Goal: Task Accomplishment & Management: Complete application form

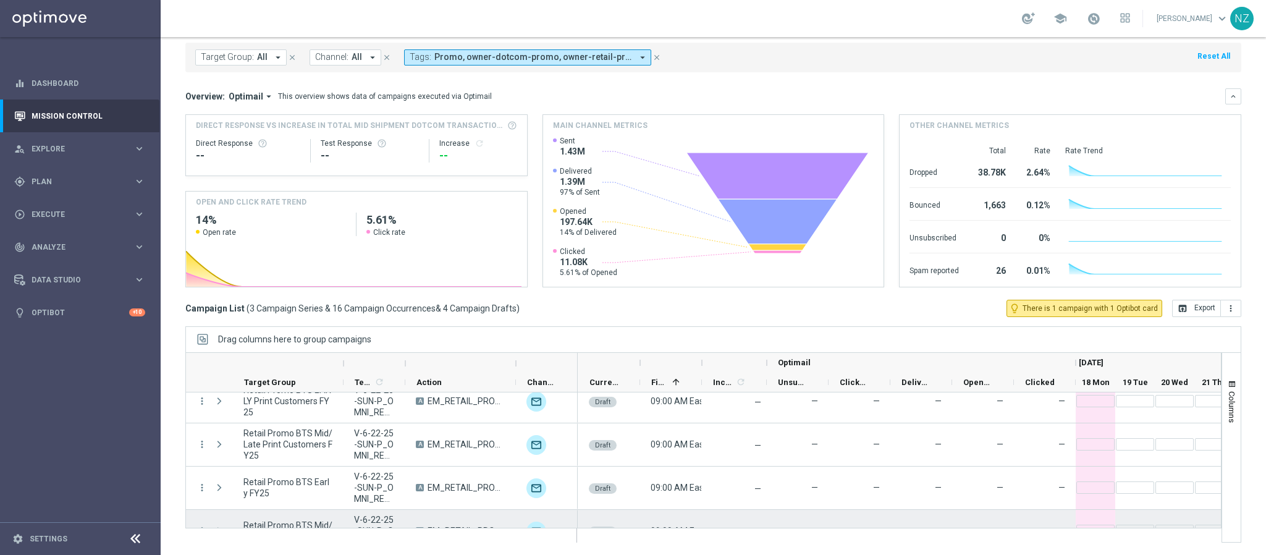
scroll to position [167, 0]
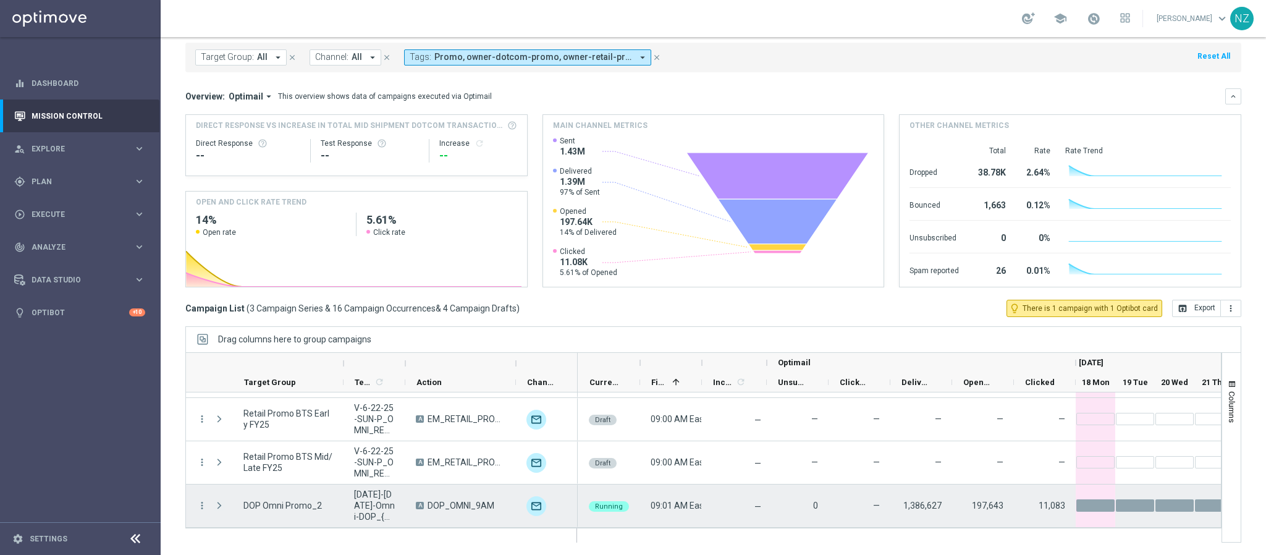
click at [223, 506] on span "Press SPACE to select this row." at bounding box center [219, 505] width 11 height 10
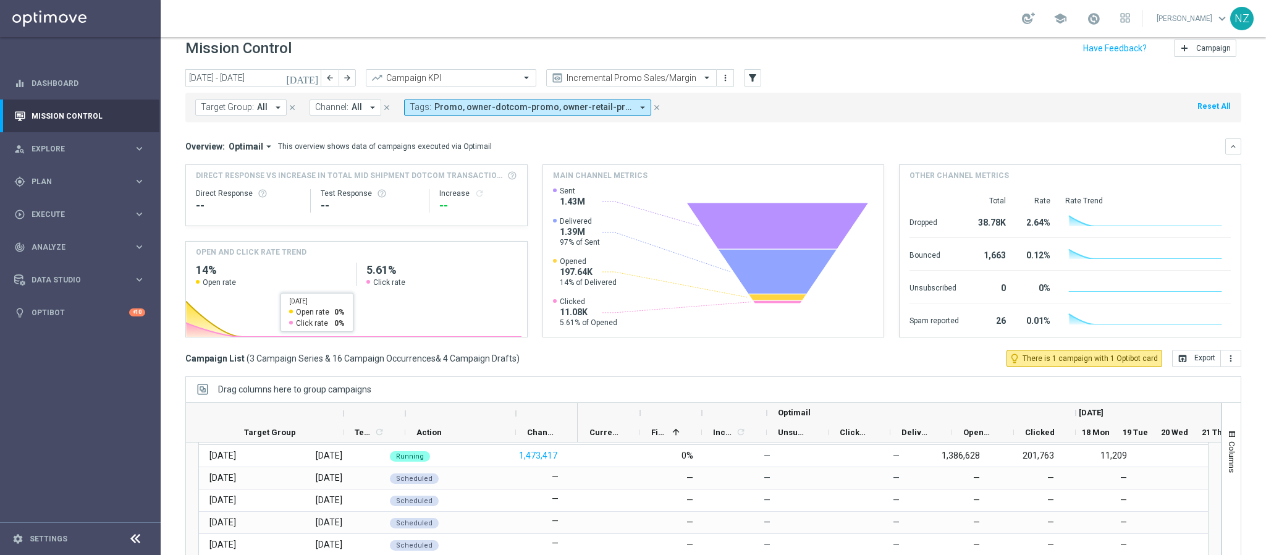
scroll to position [0, 0]
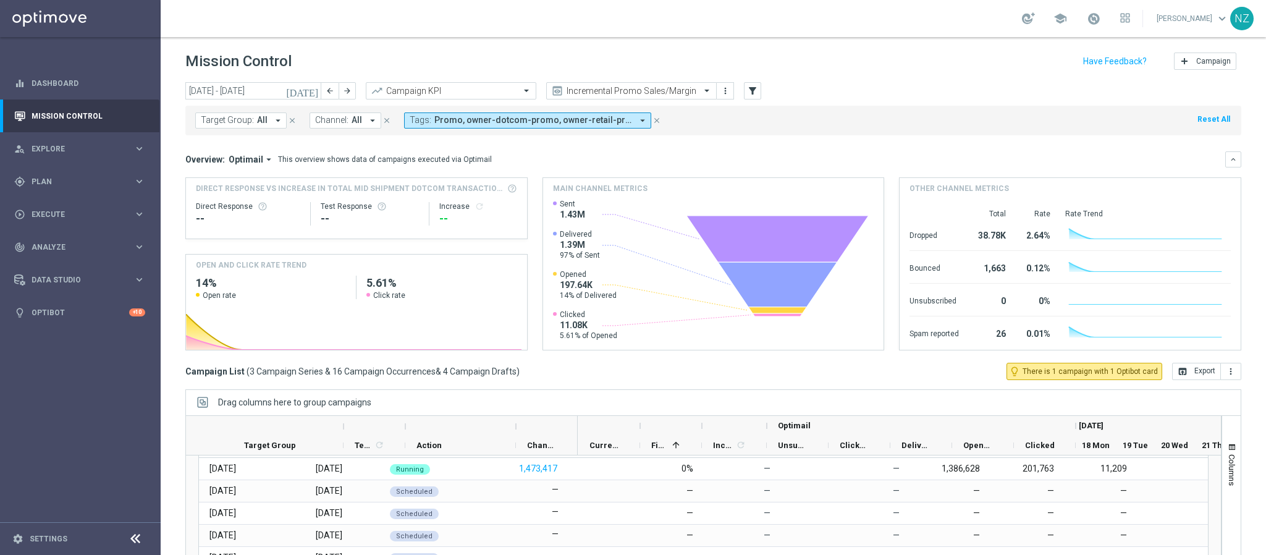
click at [599, 101] on div "Target Group: All arrow_drop_down close Channel: All arrow_drop_down close Tags…" at bounding box center [713, 118] width 1056 height 35
click at [599, 87] on input "text" at bounding box center [619, 91] width 132 height 11
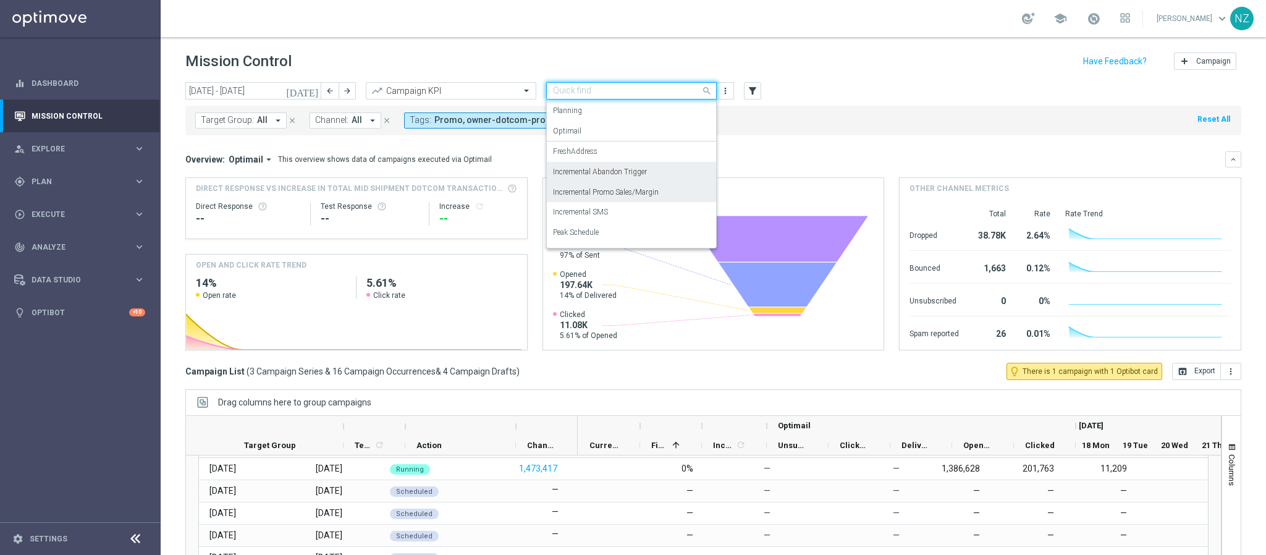
scroll to position [56, 0]
click at [591, 229] on div "Push Results" at bounding box center [631, 236] width 157 height 20
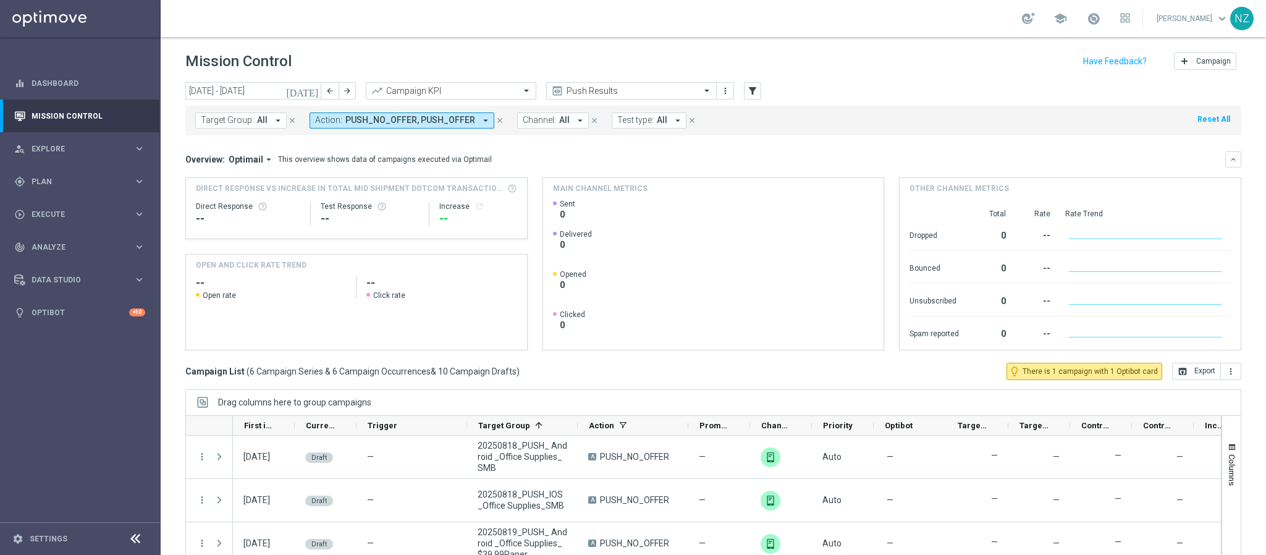
scroll to position [0, 0]
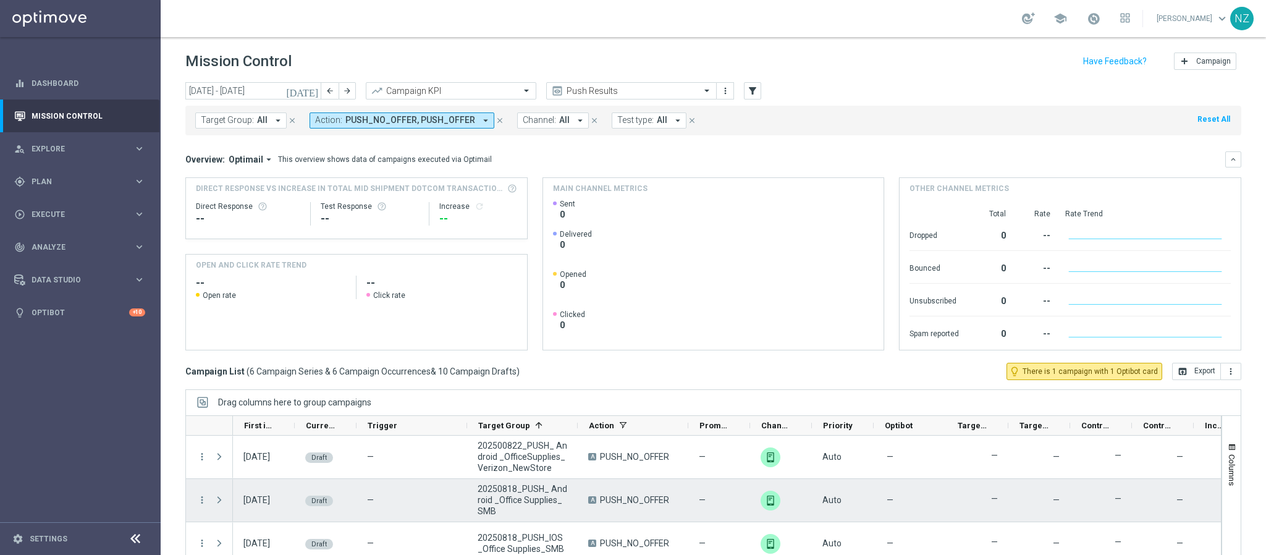
click at [193, 499] on div "more_vert" at bounding box center [197, 500] width 22 height 43
click at [198, 501] on icon "more_vert" at bounding box center [201, 499] width 11 height 11
click at [240, 460] on div "Edit" at bounding box center [284, 464] width 115 height 9
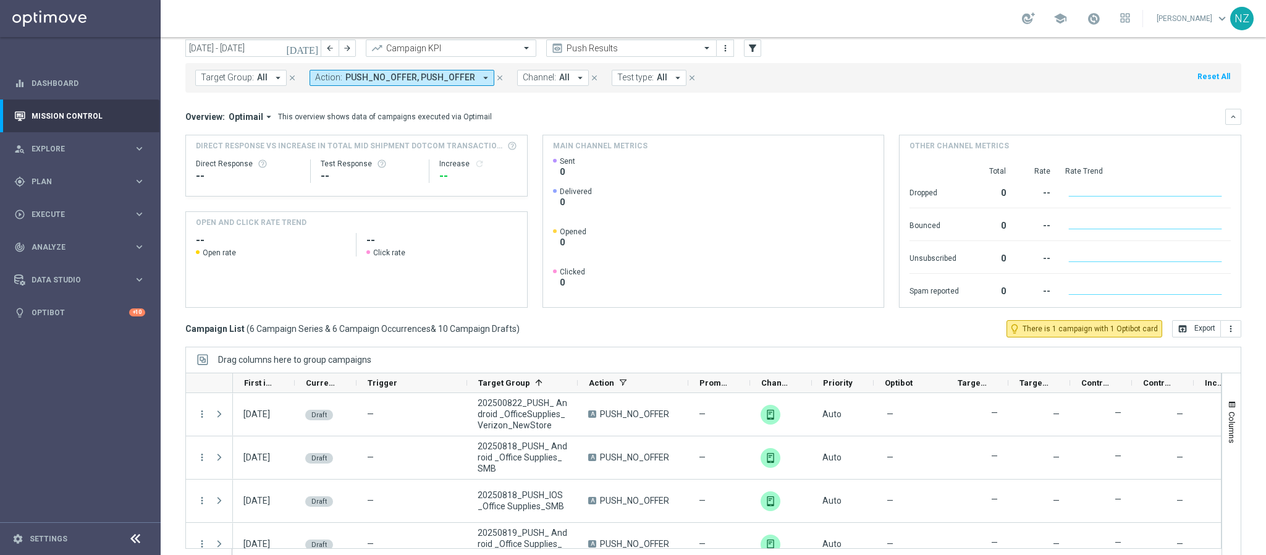
scroll to position [64, 0]
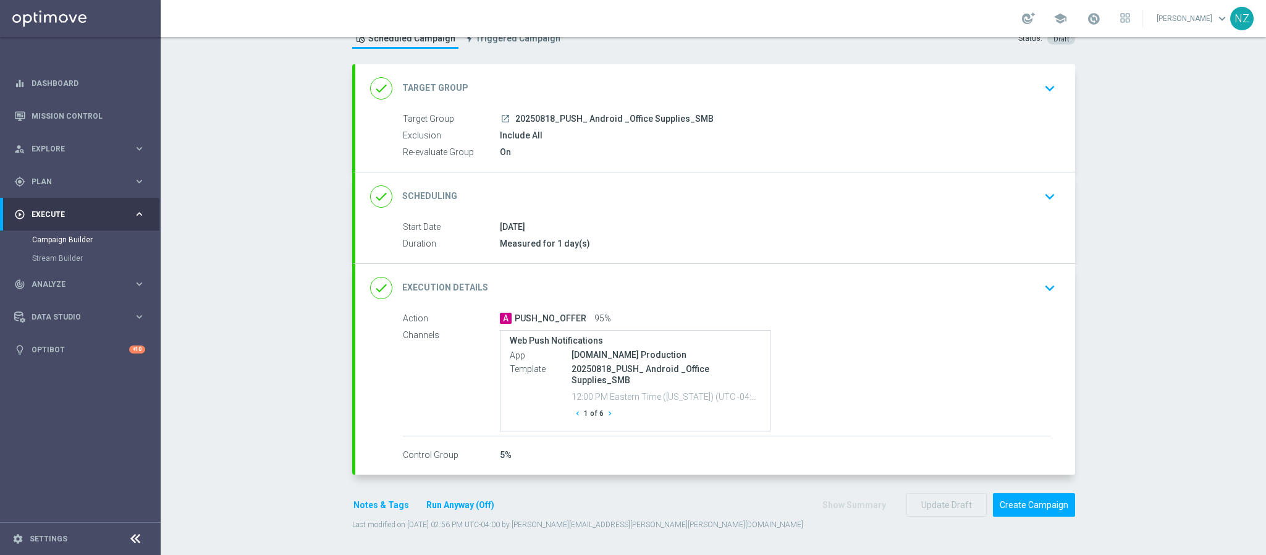
click at [1040, 285] on icon "keyboard_arrow_down" at bounding box center [1049, 288] width 19 height 19
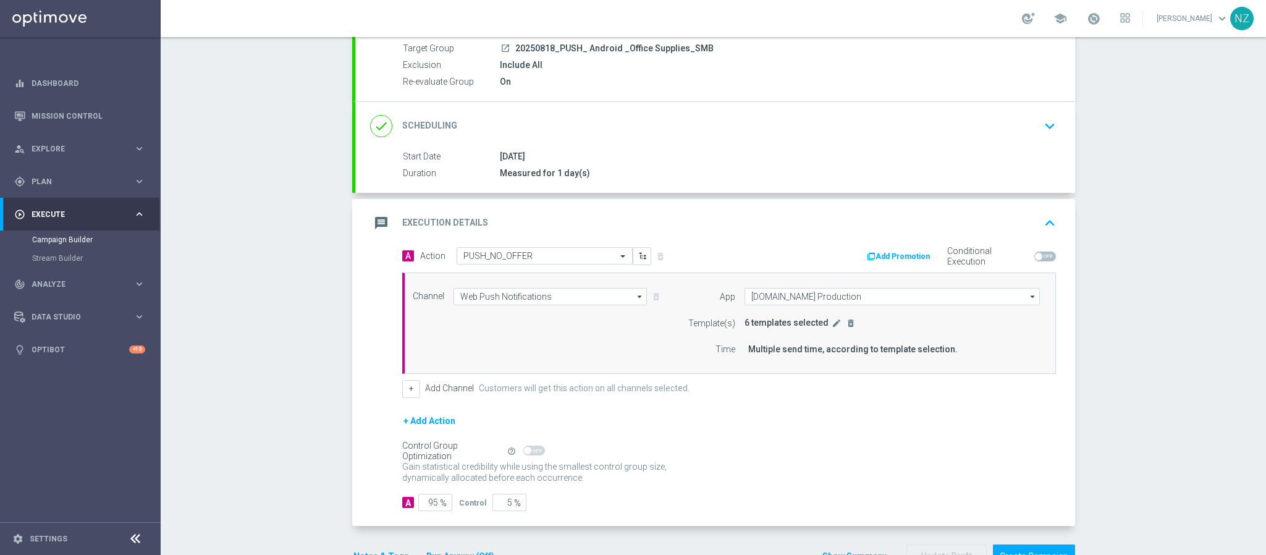
scroll to position [141, 0]
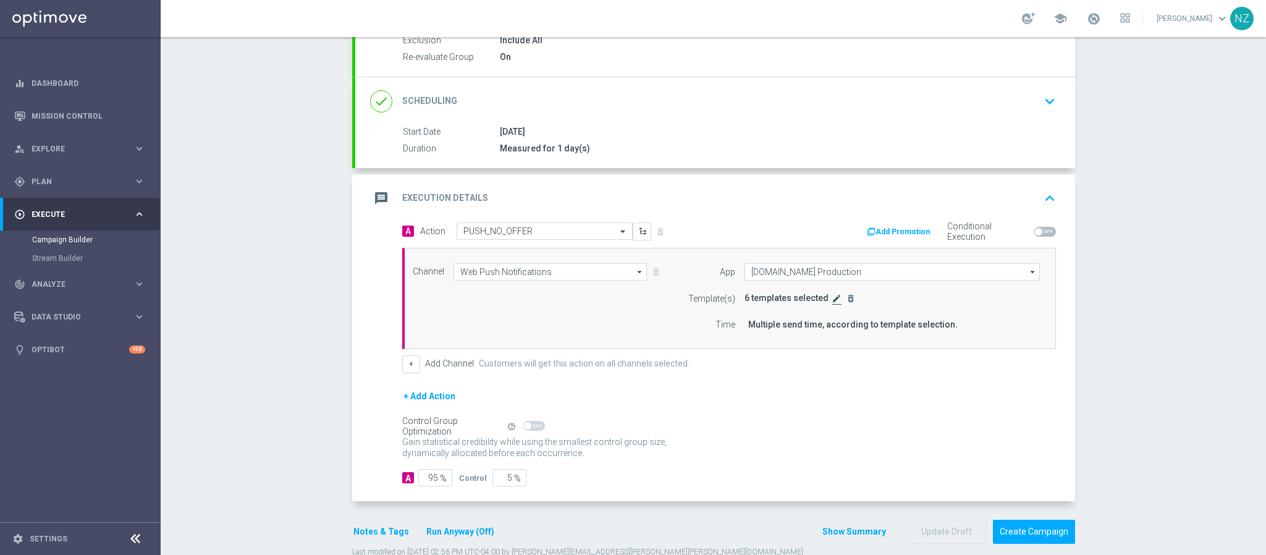
click at [832, 301] on icon "edit" at bounding box center [837, 298] width 10 height 10
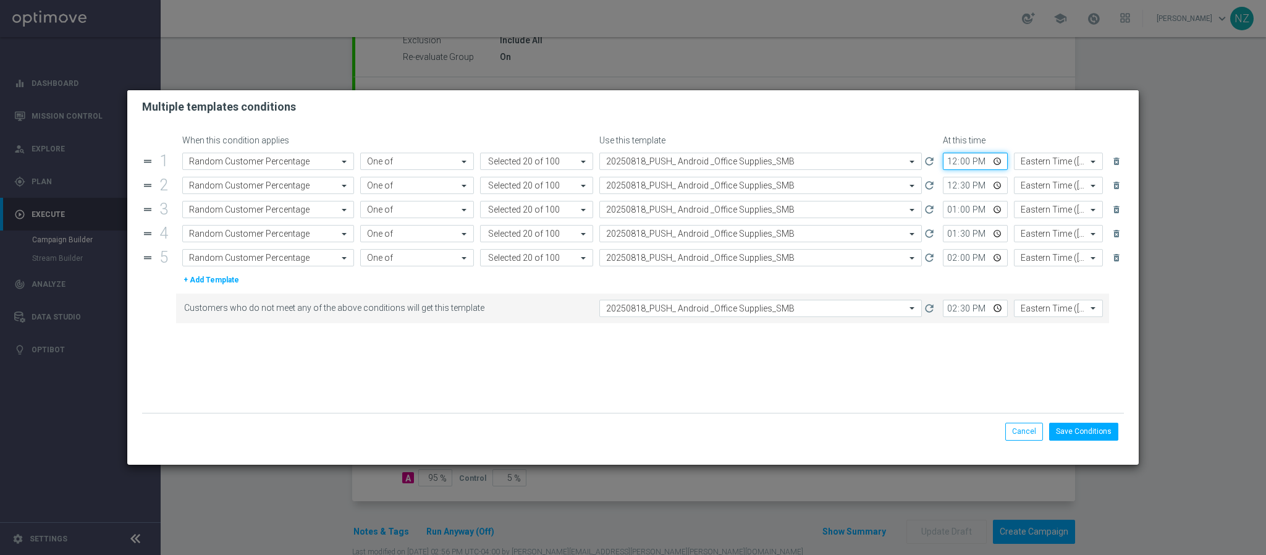
click at [956, 164] on input "12:00" at bounding box center [975, 161] width 65 height 17
type input "13:45"
click at [953, 184] on input "12:30" at bounding box center [975, 185] width 65 height 17
type input "14:15"
click at [951, 213] on input "13:00" at bounding box center [975, 209] width 65 height 17
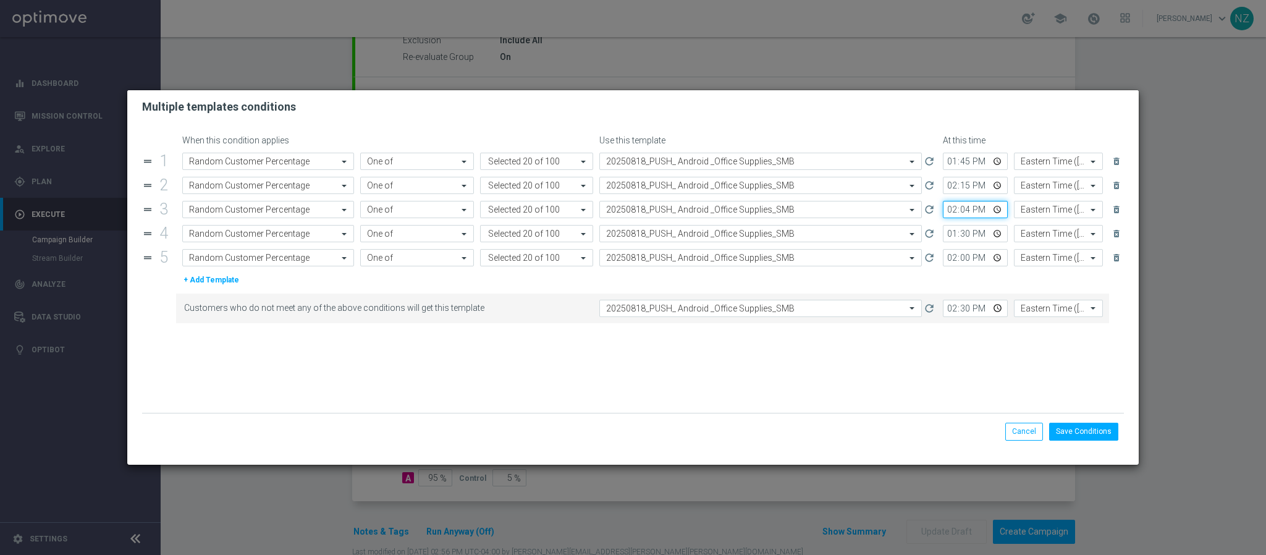
type input "14:45"
click at [951, 238] on input "13:30" at bounding box center [975, 233] width 65 height 17
type input "15:15"
click at [947, 261] on input "14:00" at bounding box center [975, 257] width 65 height 17
type input "15:45"
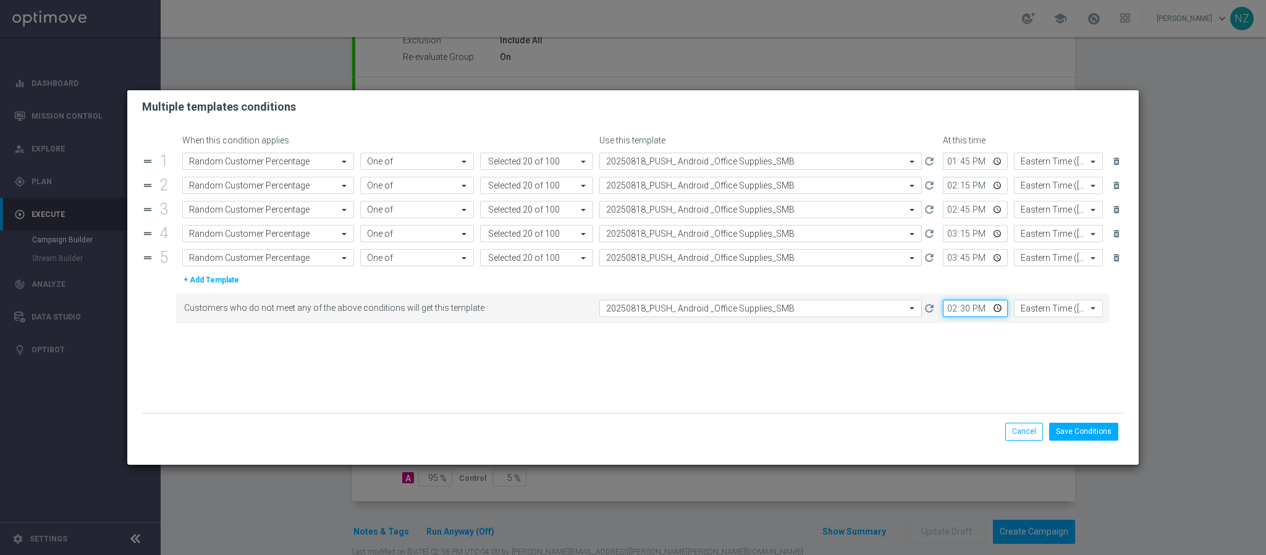
click at [951, 312] on input "14:30" at bounding box center [975, 308] width 65 height 17
type input "16:15"
click at [1093, 431] on button "Save Conditions" at bounding box center [1083, 431] width 69 height 17
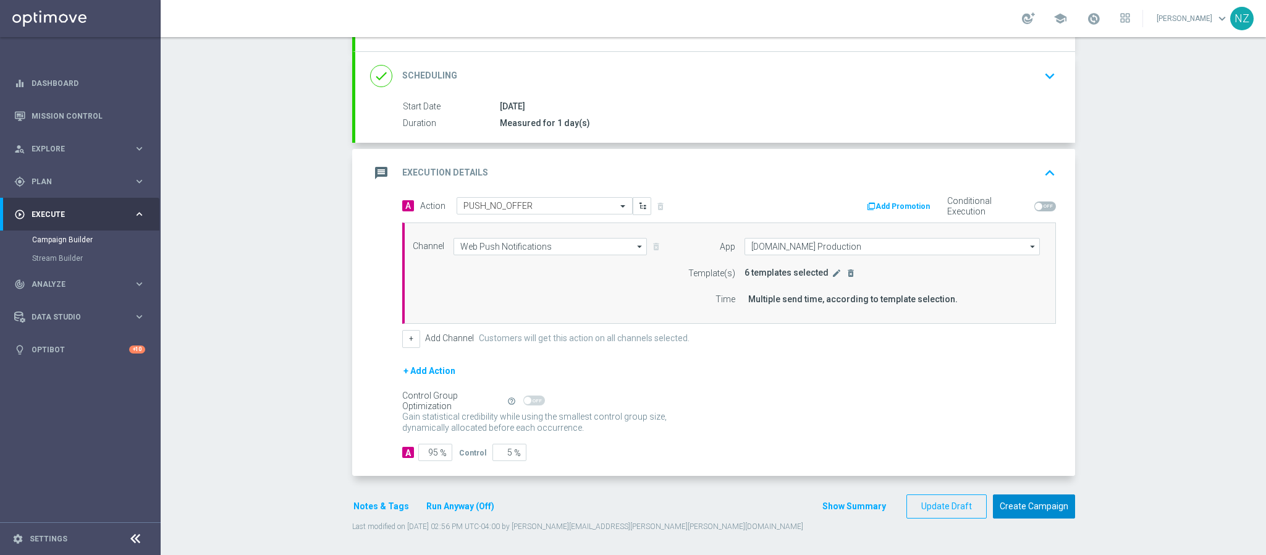
scroll to position [173, 0]
click at [1030, 508] on button "Create Campaign" at bounding box center [1034, 505] width 82 height 24
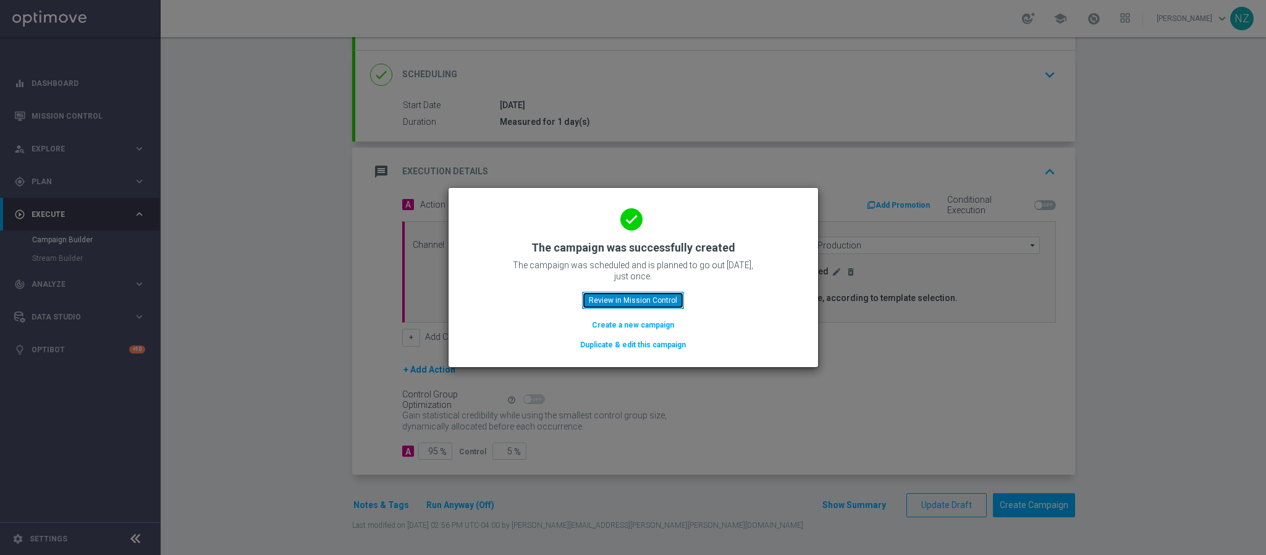
click at [662, 305] on button "Review in Mission Control" at bounding box center [633, 300] width 102 height 17
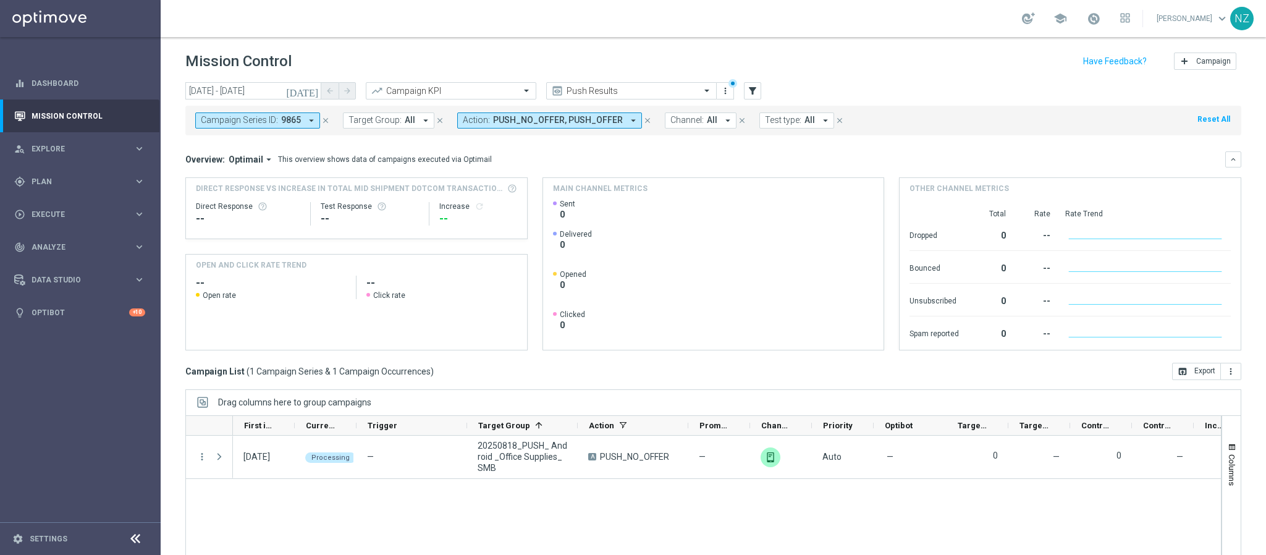
click at [330, 123] on button "close" at bounding box center [325, 121] width 11 height 14
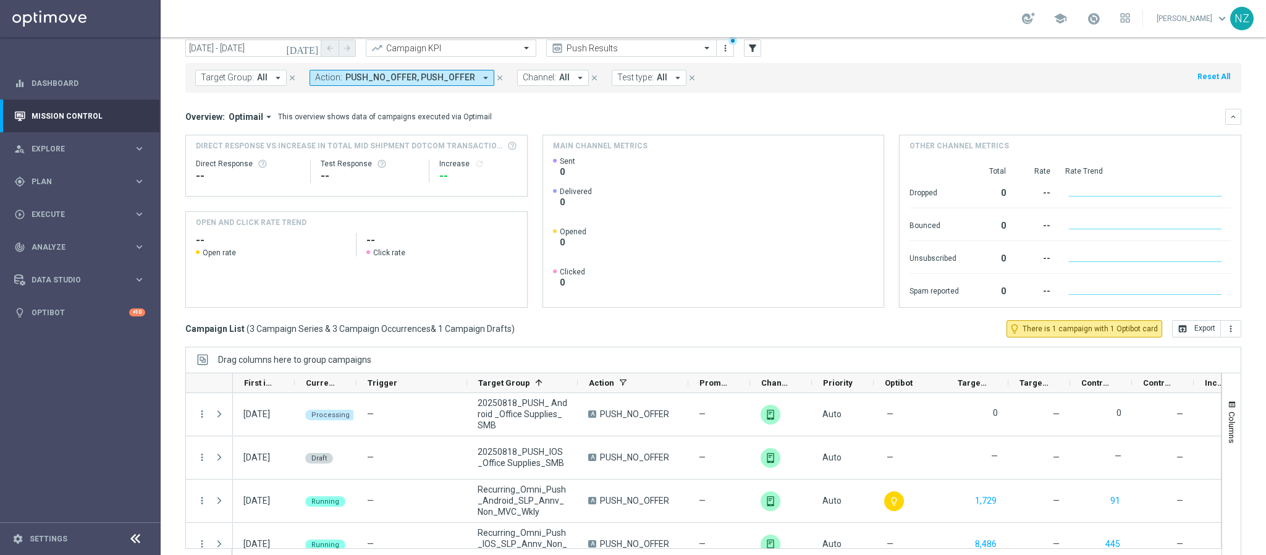
scroll to position [64, 0]
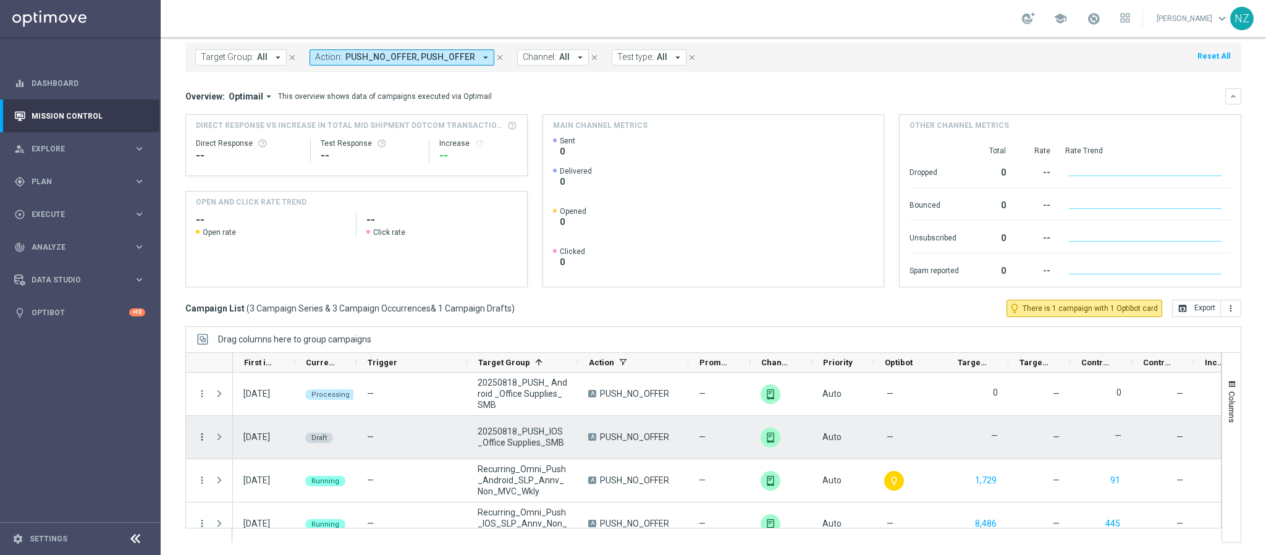
click at [201, 437] on icon "more_vert" at bounding box center [201, 436] width 11 height 11
click at [250, 484] on div "Edit" at bounding box center [284, 485] width 115 height 9
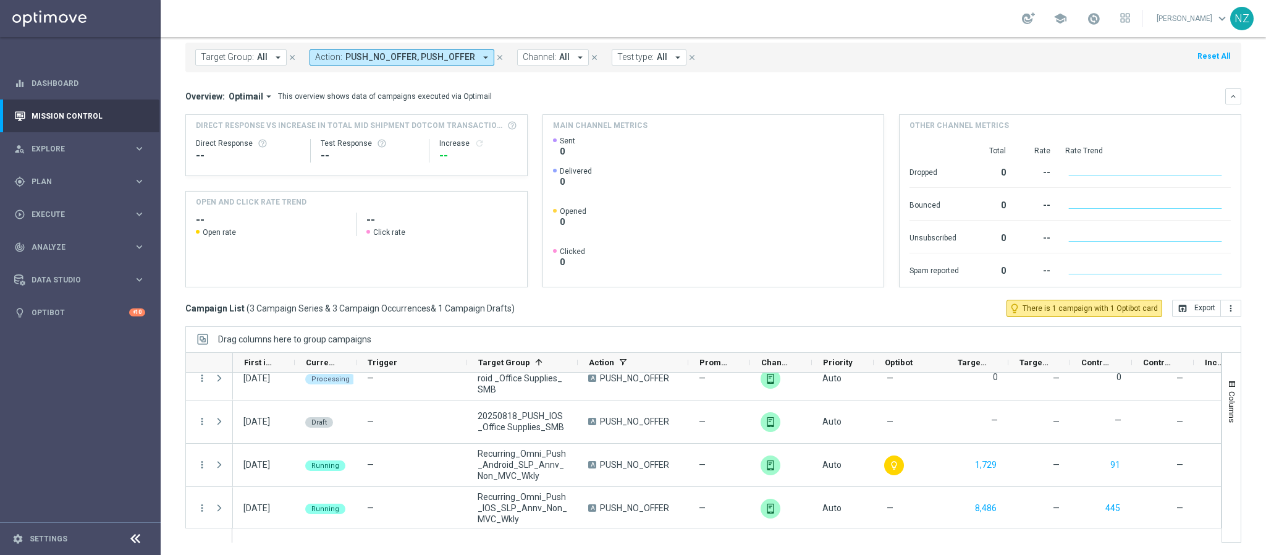
scroll to position [19, 0]
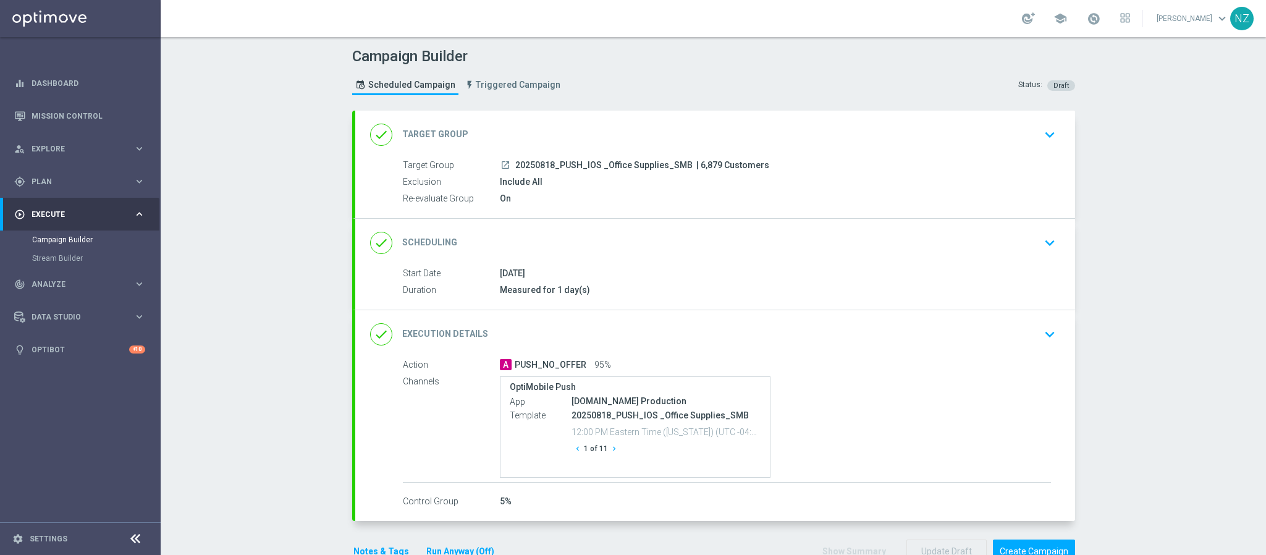
click at [1048, 339] on icon "keyboard_arrow_down" at bounding box center [1049, 334] width 19 height 19
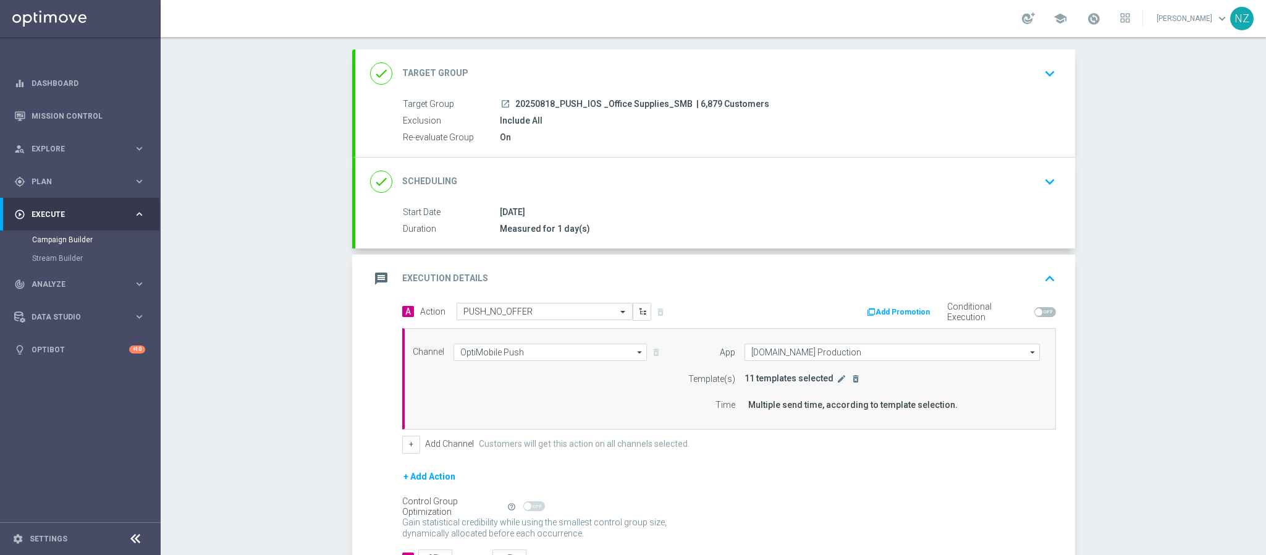
scroll to position [93, 0]
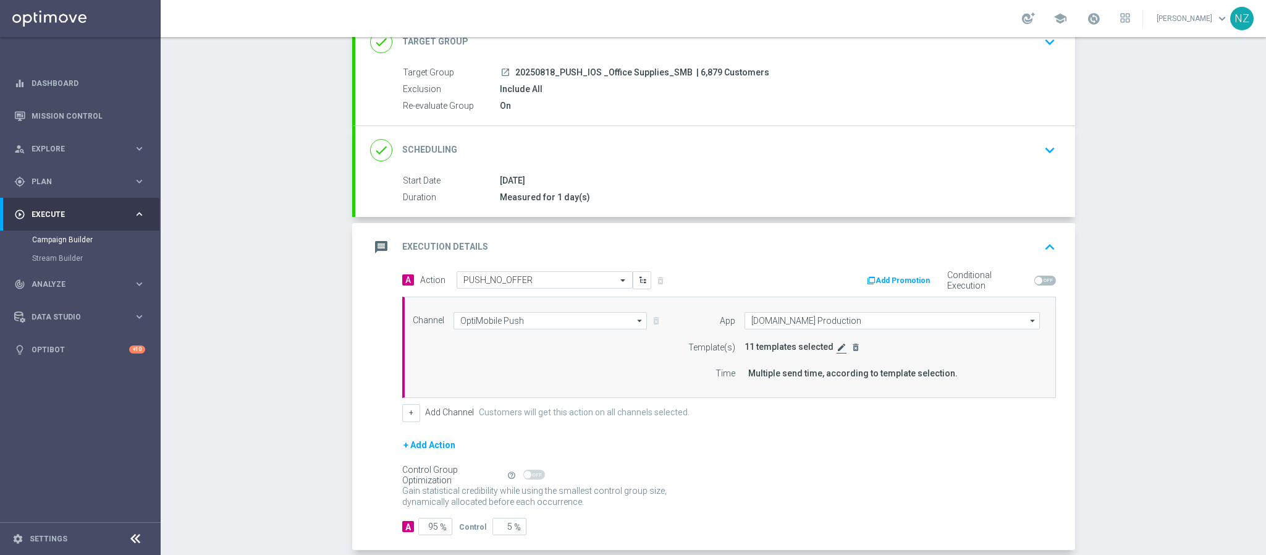
click at [836, 351] on icon "edit" at bounding box center [841, 347] width 10 height 10
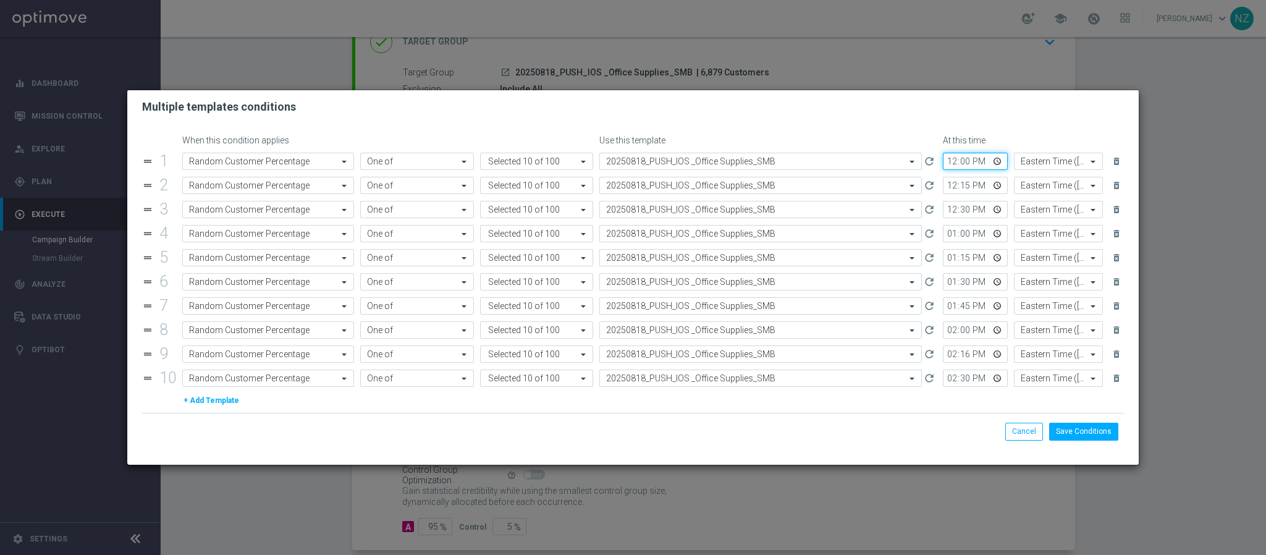
click at [943, 163] on input "12:00" at bounding box center [975, 161] width 65 height 17
type input "13:45"
click at [943, 187] on input "12:15" at bounding box center [975, 185] width 65 height 17
click at [943, 213] on input "12:30" at bounding box center [975, 209] width 65 height 17
click at [953, 186] on input "14:15" at bounding box center [975, 185] width 65 height 17
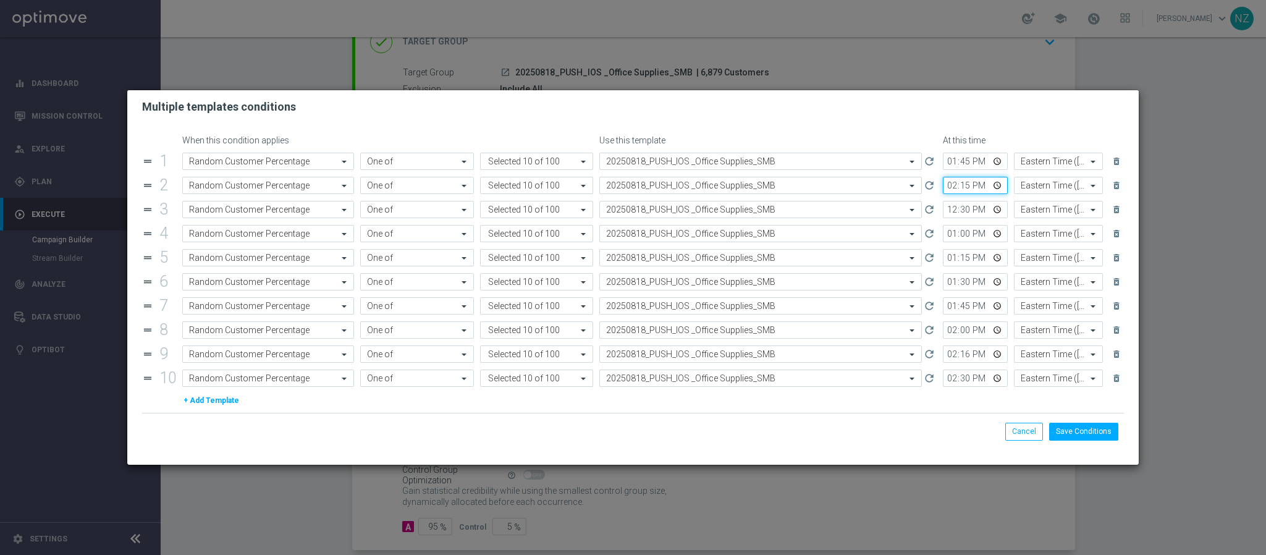
type input "14:00"
click at [943, 212] on input "12:30" at bounding box center [975, 209] width 65 height 17
type input "14:15"
click at [943, 236] on input "13:00" at bounding box center [975, 233] width 65 height 17
type input "14:30"
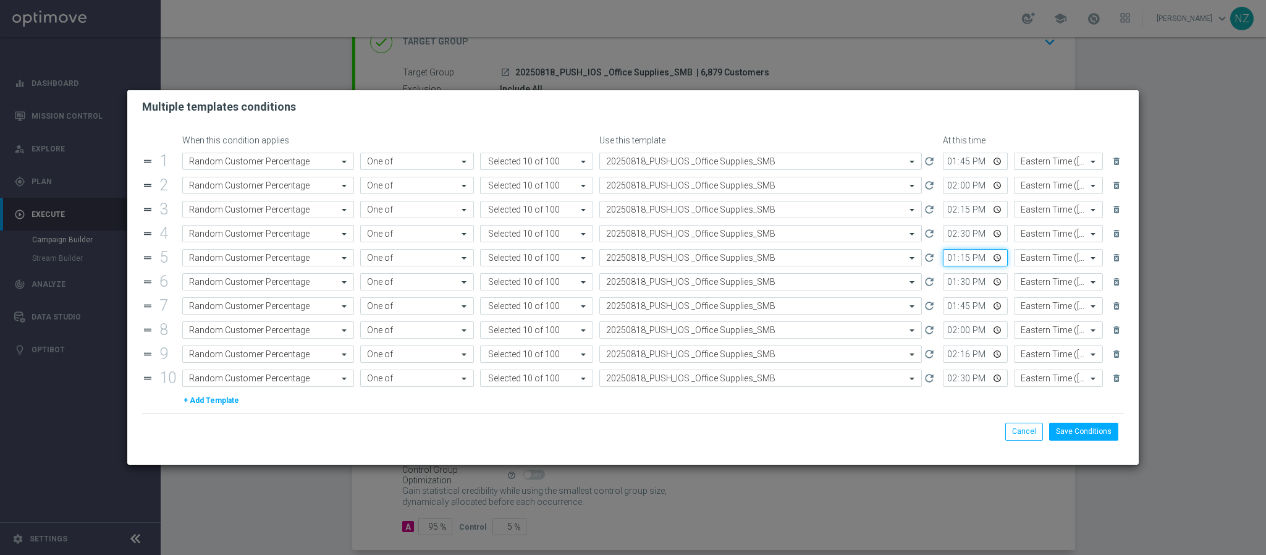
click at [943, 259] on input "13:15" at bounding box center [975, 257] width 65 height 17
type input "14:45"
click at [943, 282] on input "13:30" at bounding box center [975, 281] width 65 height 17
click at [957, 282] on input "15:10" at bounding box center [975, 281] width 65 height 17
click at [951, 284] on input "15:10" at bounding box center [975, 281] width 65 height 17
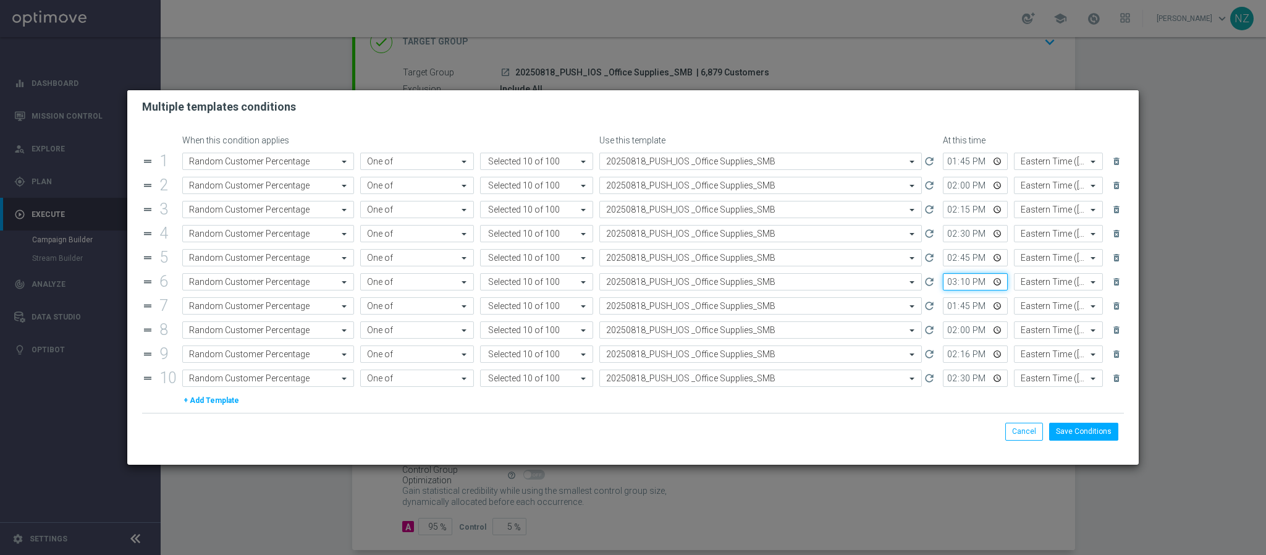
type input "15:00"
click at [943, 311] on input "13:45" at bounding box center [975, 305] width 65 height 17
type input "15:15"
click at [943, 330] on input "14:00" at bounding box center [975, 329] width 65 height 17
type input "15:30"
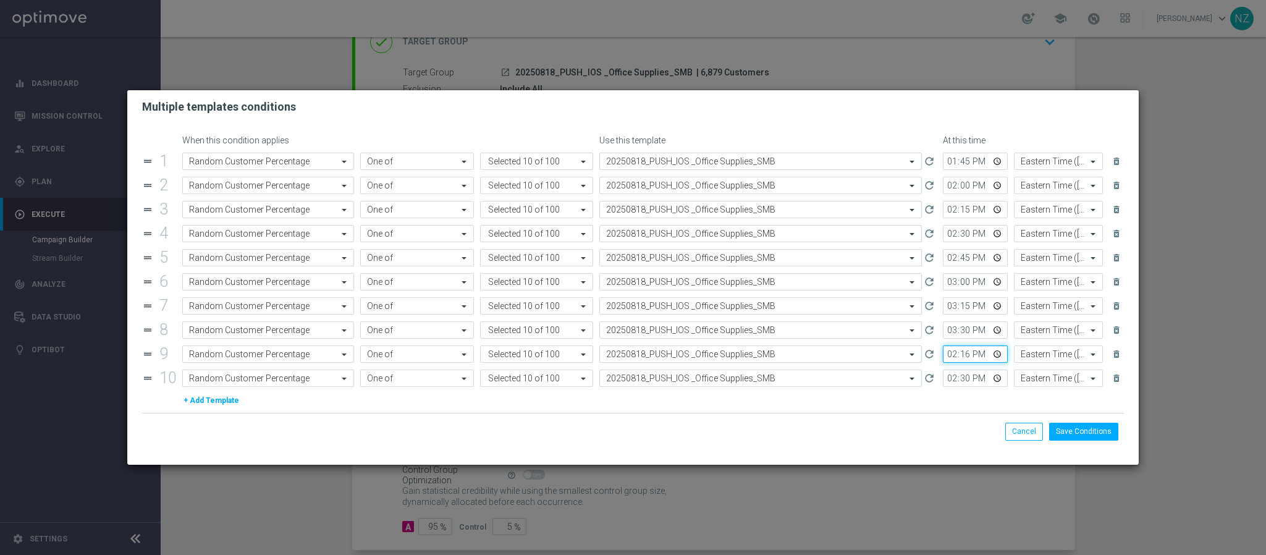
click at [943, 358] on input "14:16" at bounding box center [975, 353] width 65 height 17
type input "15:45"
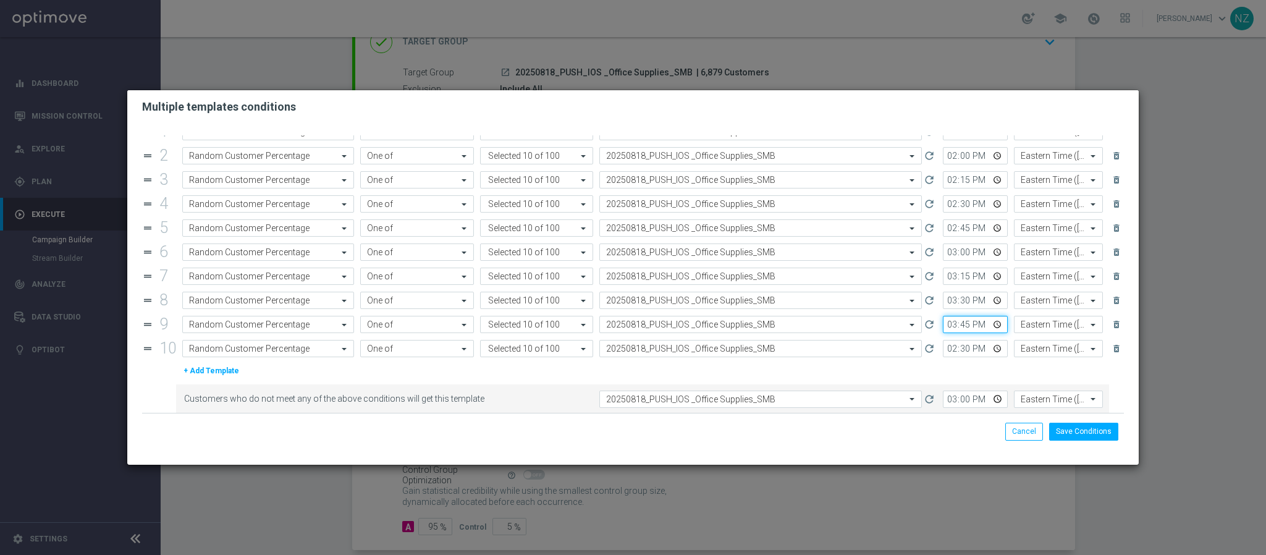
scroll to position [43, 0]
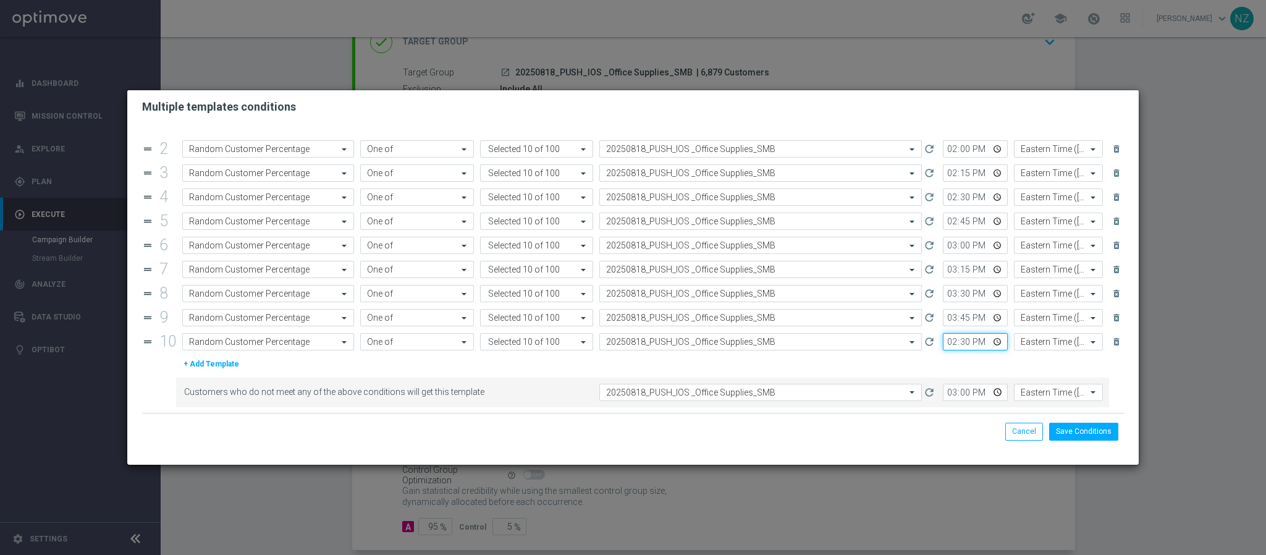
click at [943, 345] on input "14:30" at bounding box center [975, 341] width 65 height 17
type input "16:00"
click at [943, 393] on input "15:00" at bounding box center [975, 392] width 65 height 17
type input "16:15"
click at [1089, 429] on button "Save Conditions" at bounding box center [1083, 431] width 69 height 17
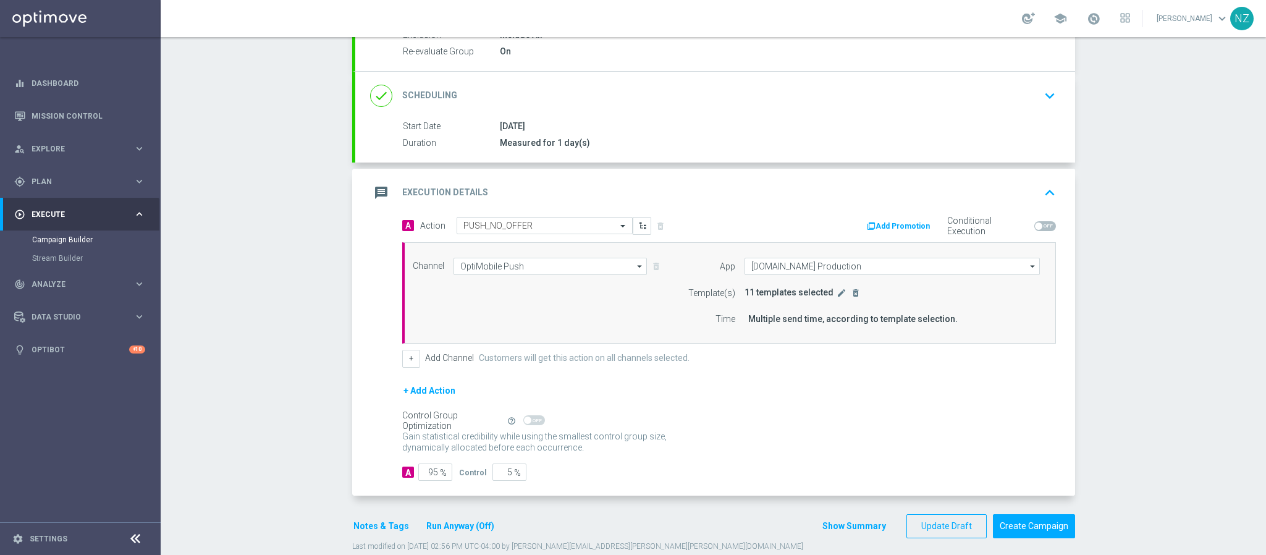
scroll to position [173, 0]
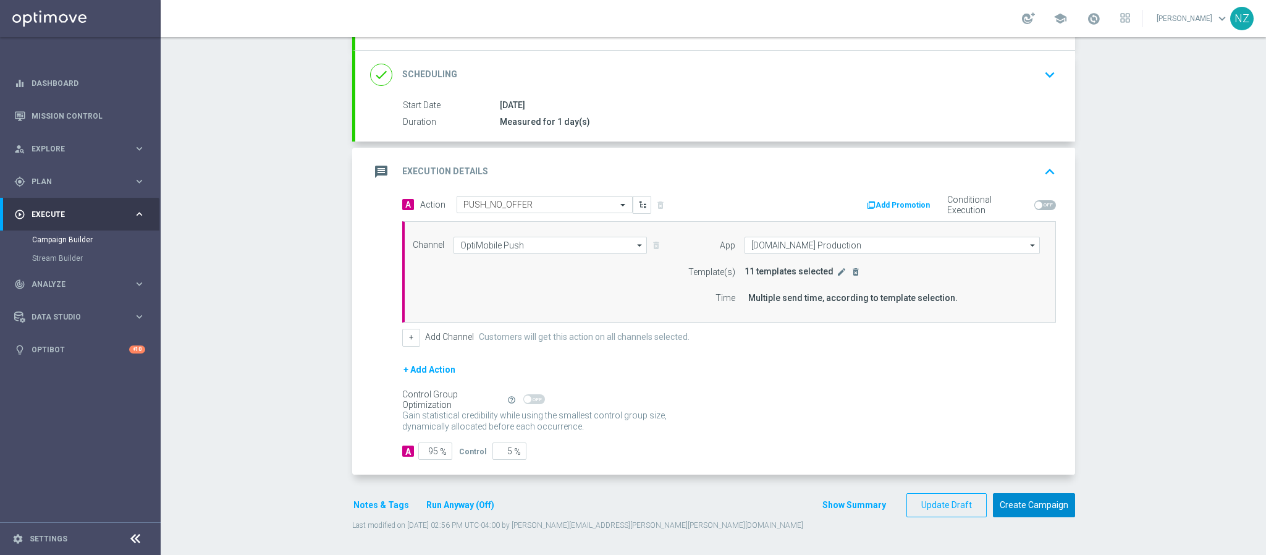
click at [1049, 510] on button "Create Campaign" at bounding box center [1034, 505] width 82 height 24
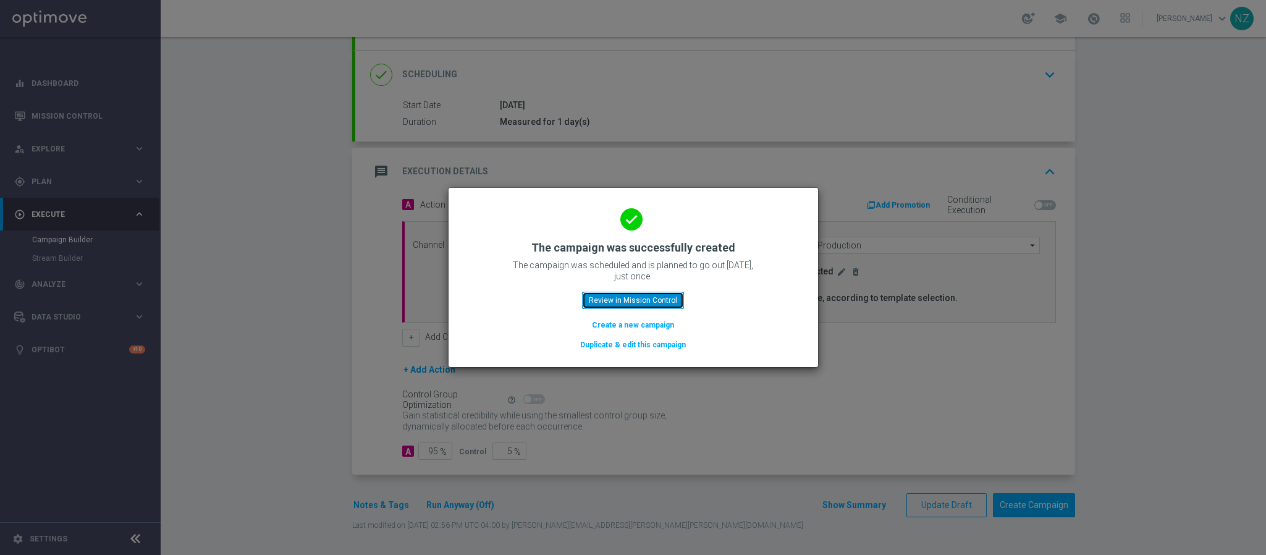
click at [623, 303] on button "Review in Mission Control" at bounding box center [633, 300] width 102 height 17
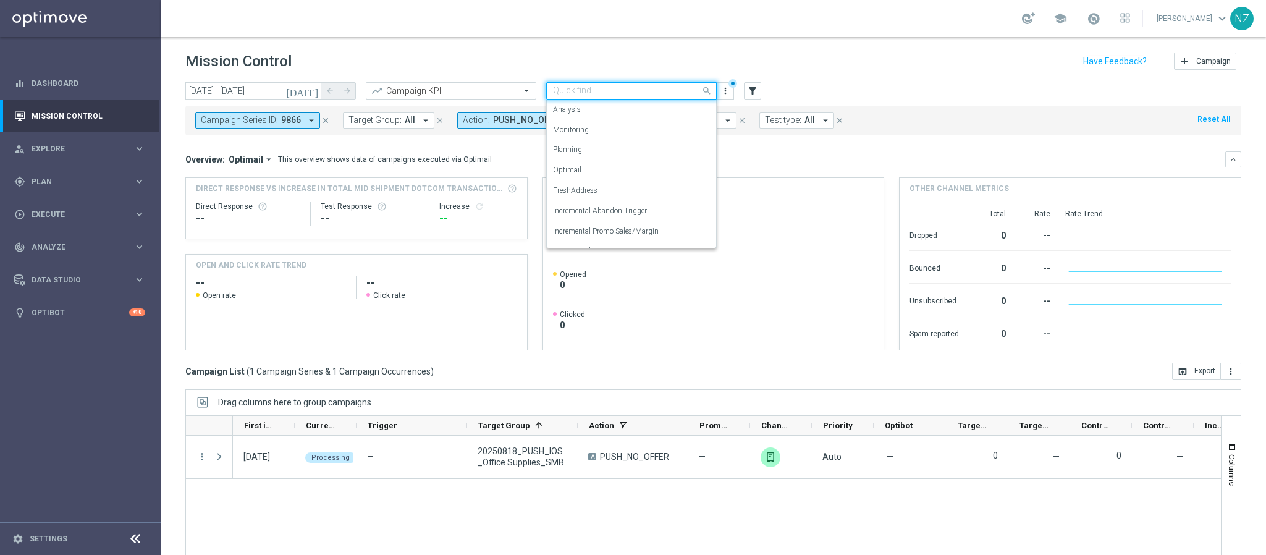
click at [601, 96] on input "text" at bounding box center [619, 91] width 132 height 11
click at [604, 237] on div "Push Results" at bounding box center [631, 236] width 157 height 20
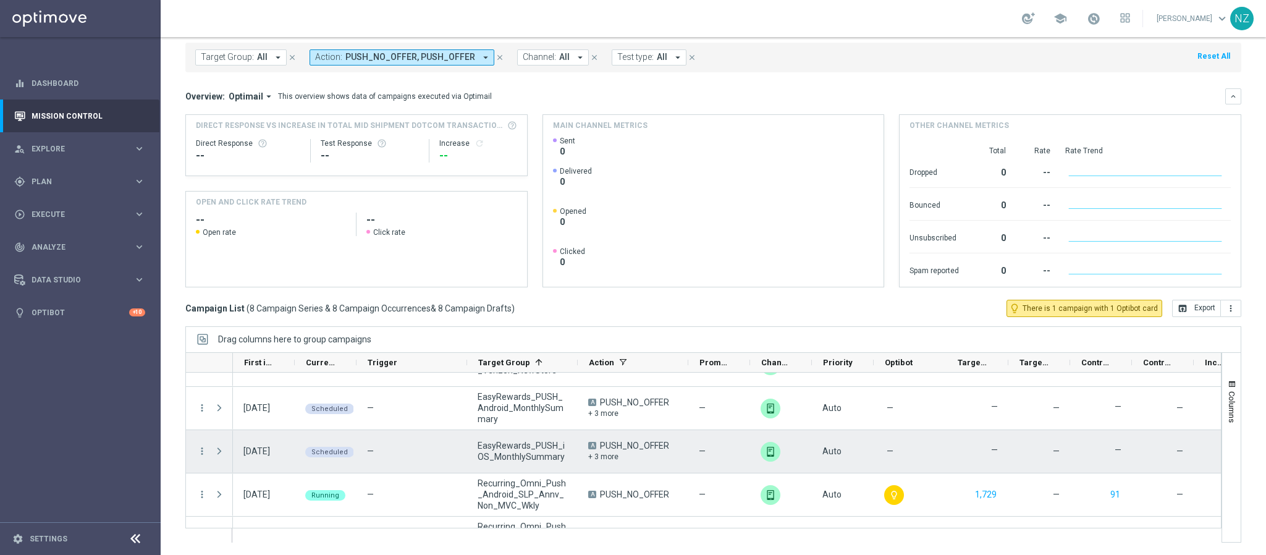
scroll to position [537, 0]
